Goal: Find specific page/section: Find specific page/section

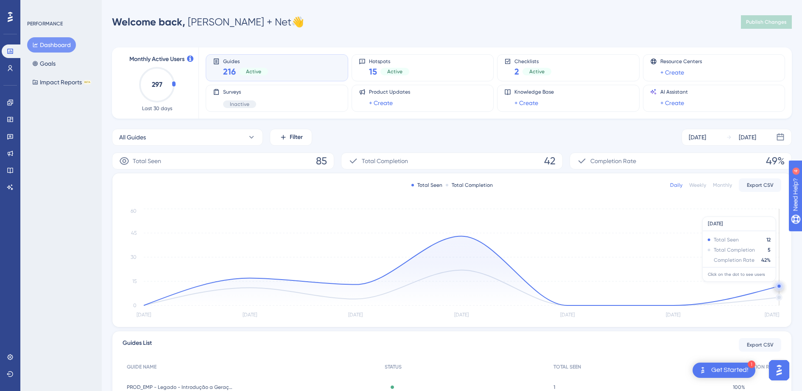
click at [779, 286] on circle at bounding box center [778, 286] width 3 height 3
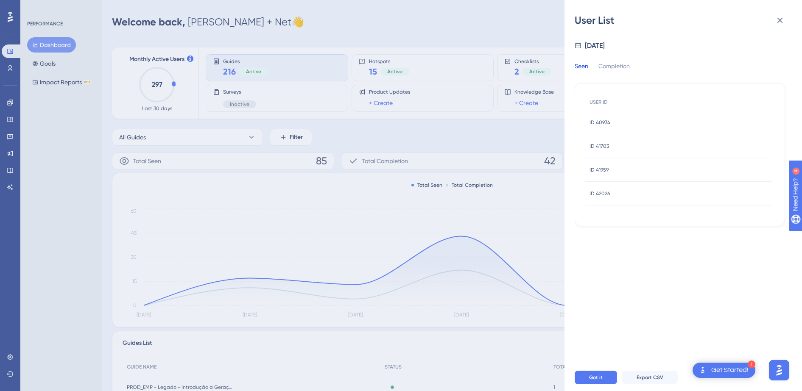
click at [626, 198] on div "ID 42026 ID 42026" at bounding box center [678, 194] width 186 height 24
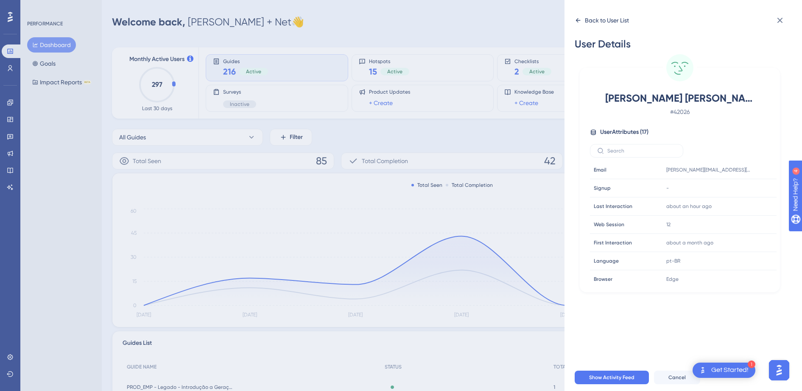
click at [580, 17] on icon at bounding box center [578, 20] width 7 height 7
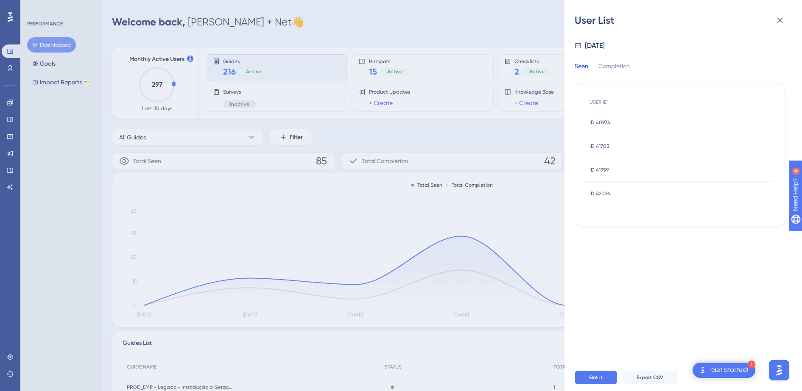
click at [4, 69] on div "User List [DATE] Seen Completion USER ID ID 40934 ID 40934 ID 41703 ID 41703 ID…" at bounding box center [401, 195] width 802 height 391
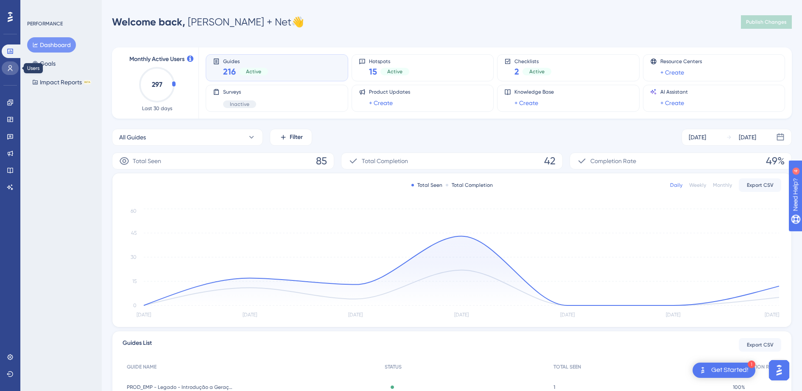
click at [8, 69] on icon at bounding box center [10, 68] width 7 height 7
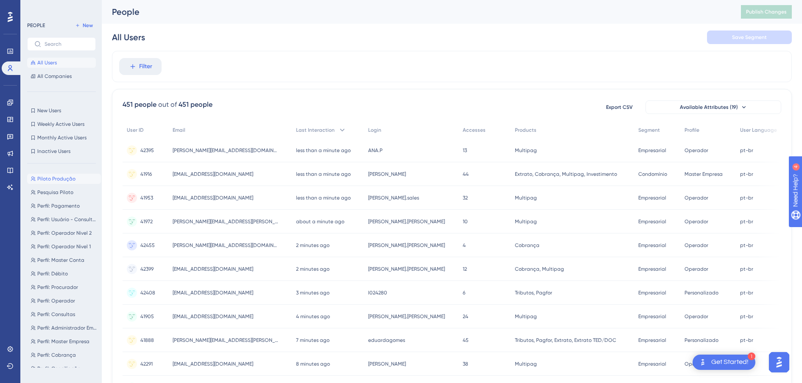
click at [55, 176] on span "Piloto Produção" at bounding box center [56, 179] width 38 height 7
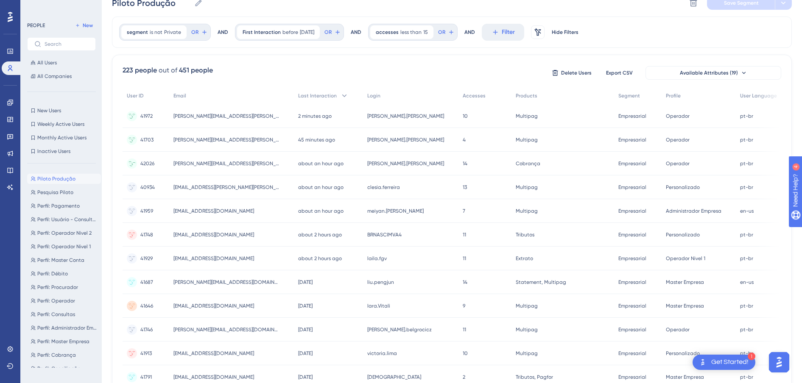
scroll to position [53, 0]
